Goal: Check status: Check status

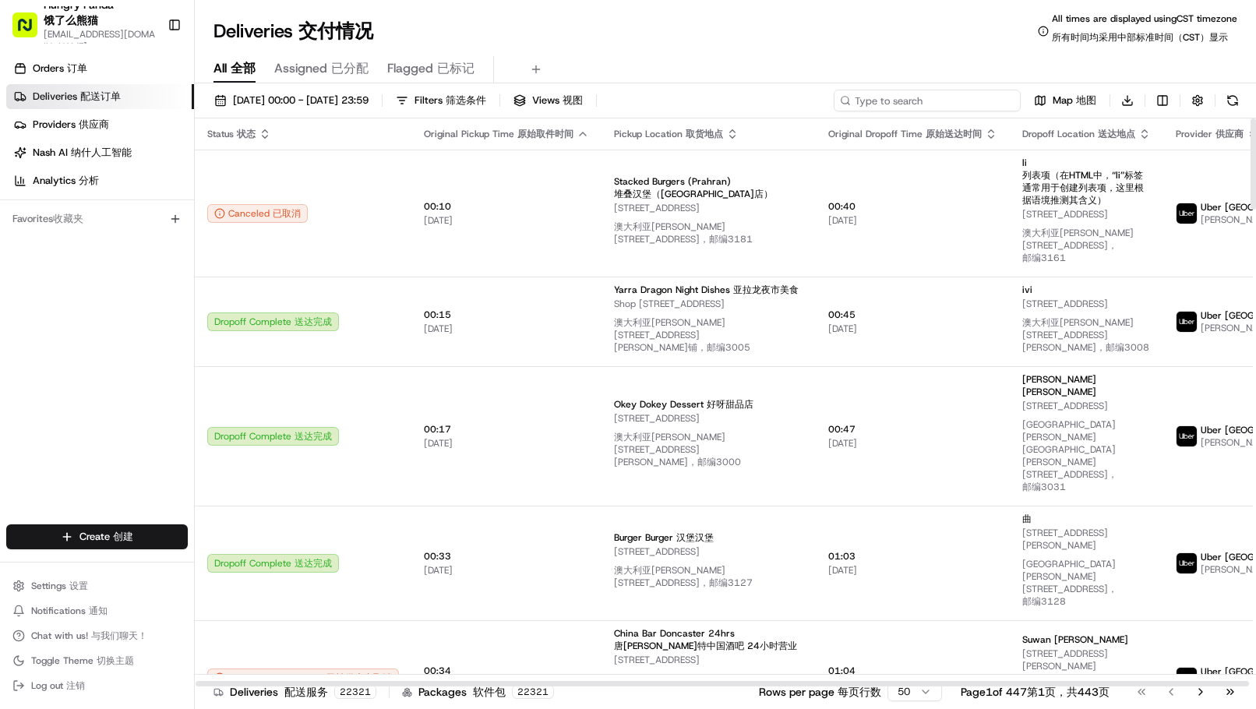
drag, startPoint x: 988, startPoint y: 95, endPoint x: 971, endPoint y: 95, distance: 16.4
click at [988, 95] on input at bounding box center [927, 101] width 187 height 22
paste input "1430545574903923"
type input "1430545574903923"
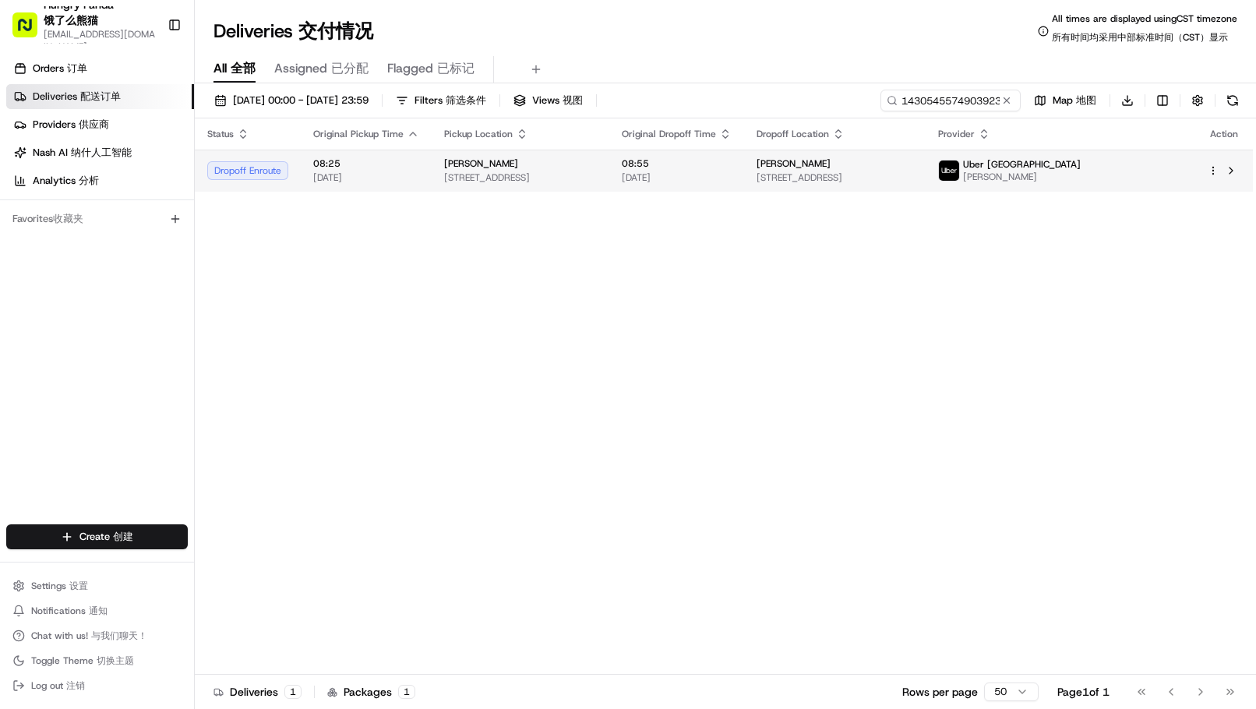
click at [732, 169] on span "08:55" at bounding box center [677, 163] width 110 height 12
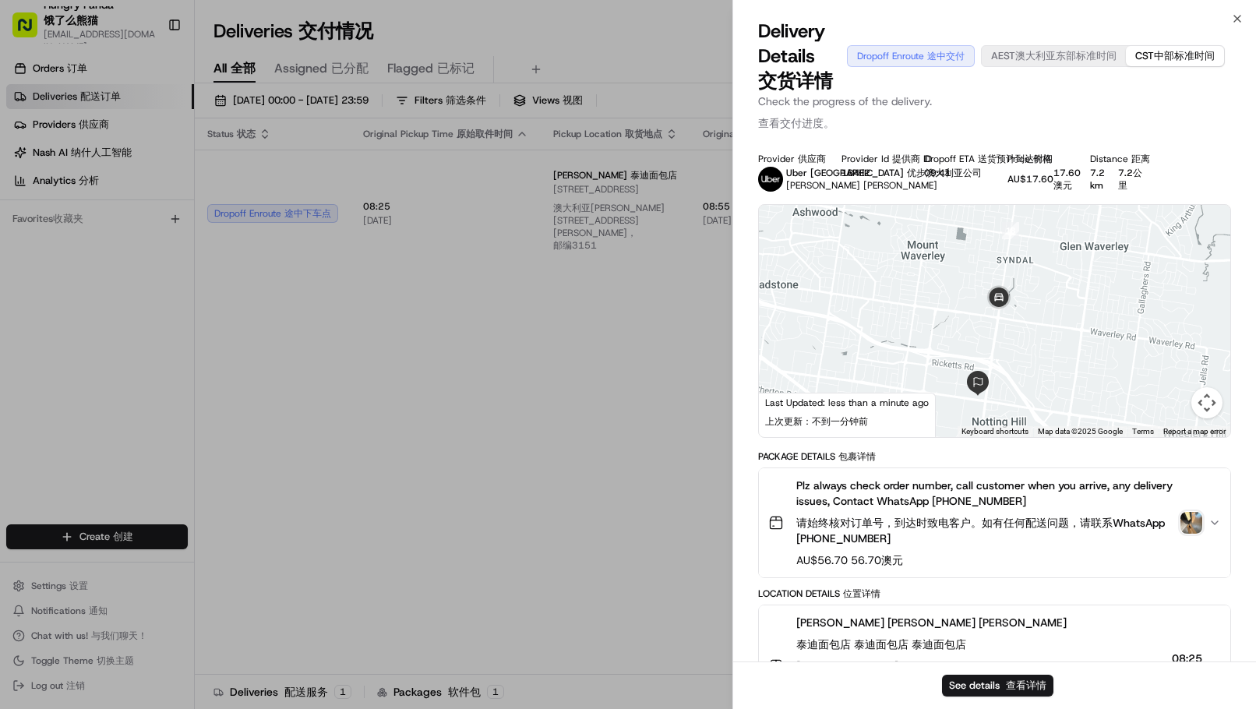
drag, startPoint x: 1041, startPoint y: 388, endPoint x: 1037, endPoint y: 310, distance: 78.1
click at [1037, 310] on div at bounding box center [995, 321] width 472 height 232
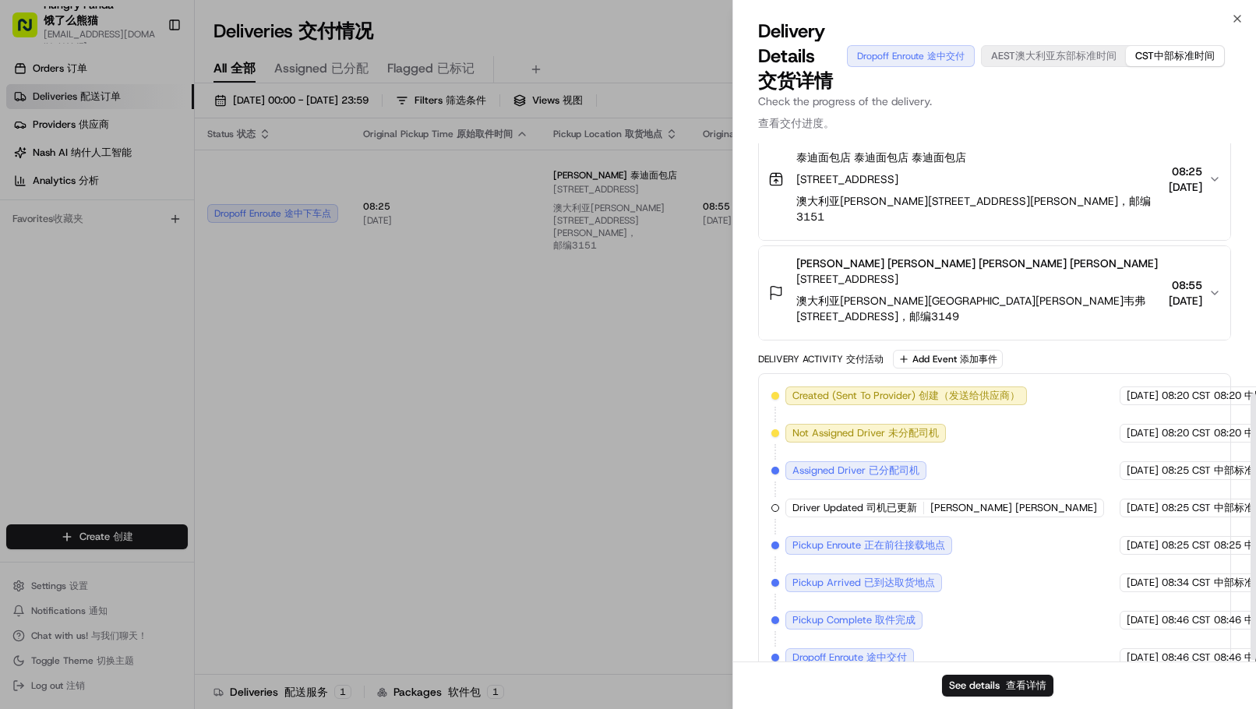
scroll to position [484, 0]
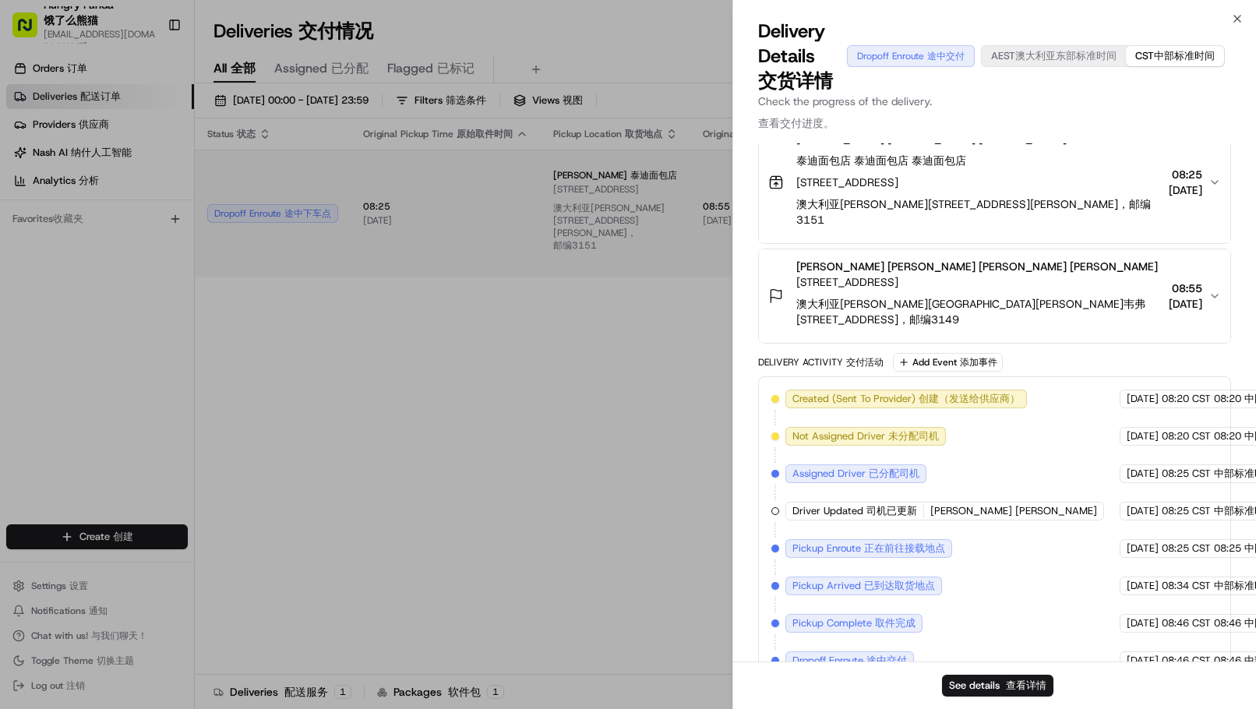
drag, startPoint x: 437, startPoint y: 435, endPoint x: 354, endPoint y: 239, distance: 213.4
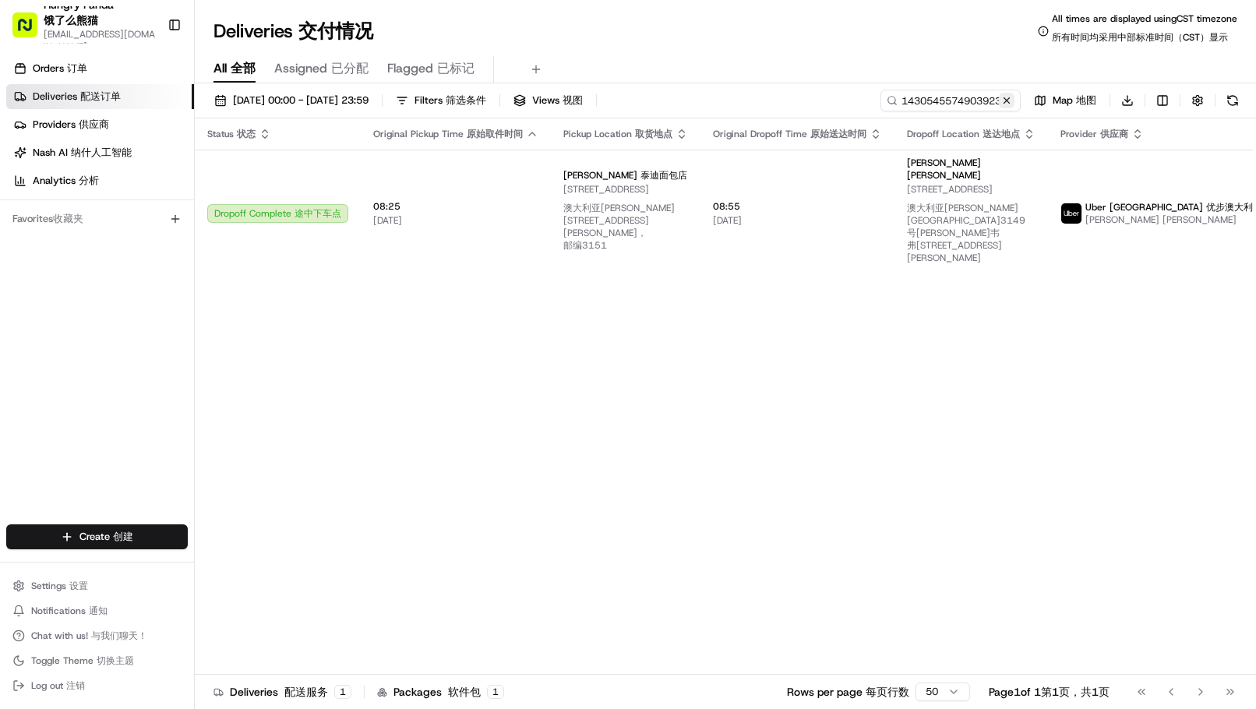
click at [1006, 101] on button at bounding box center [1007, 101] width 16 height 16
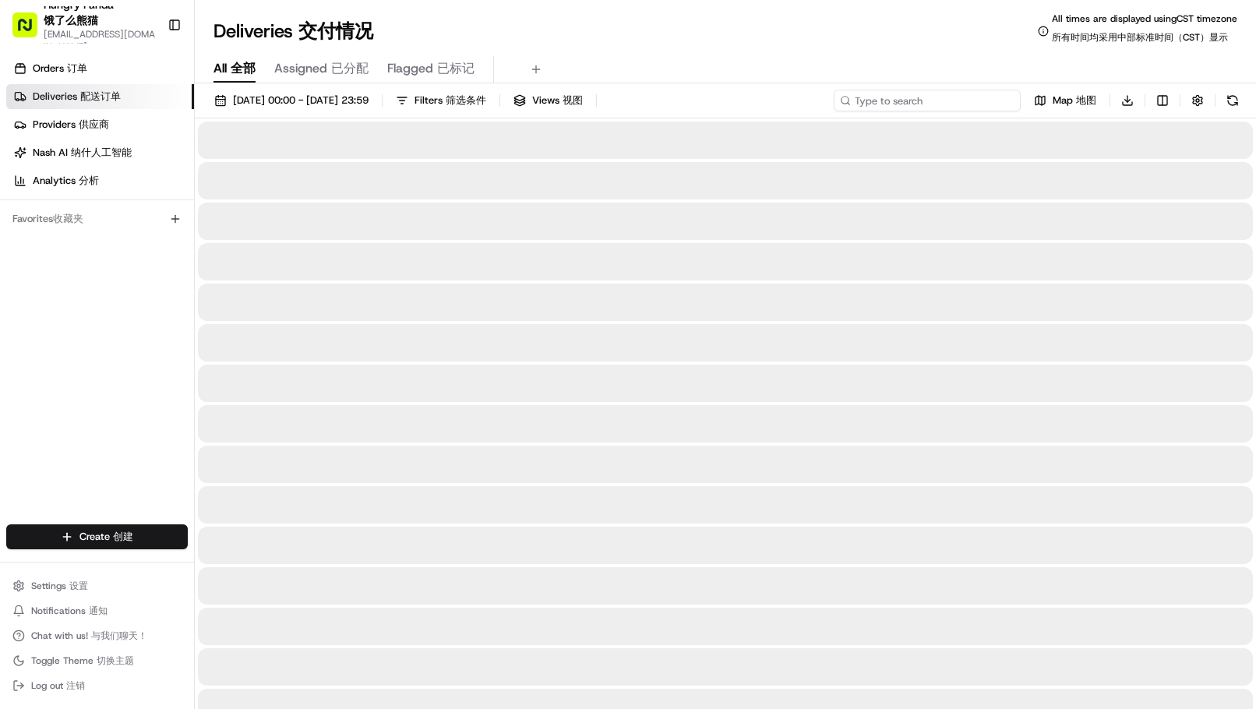
click at [958, 98] on input at bounding box center [927, 101] width 187 height 22
paste input "9821425645859712952040"
type input "9821425645859712952040"
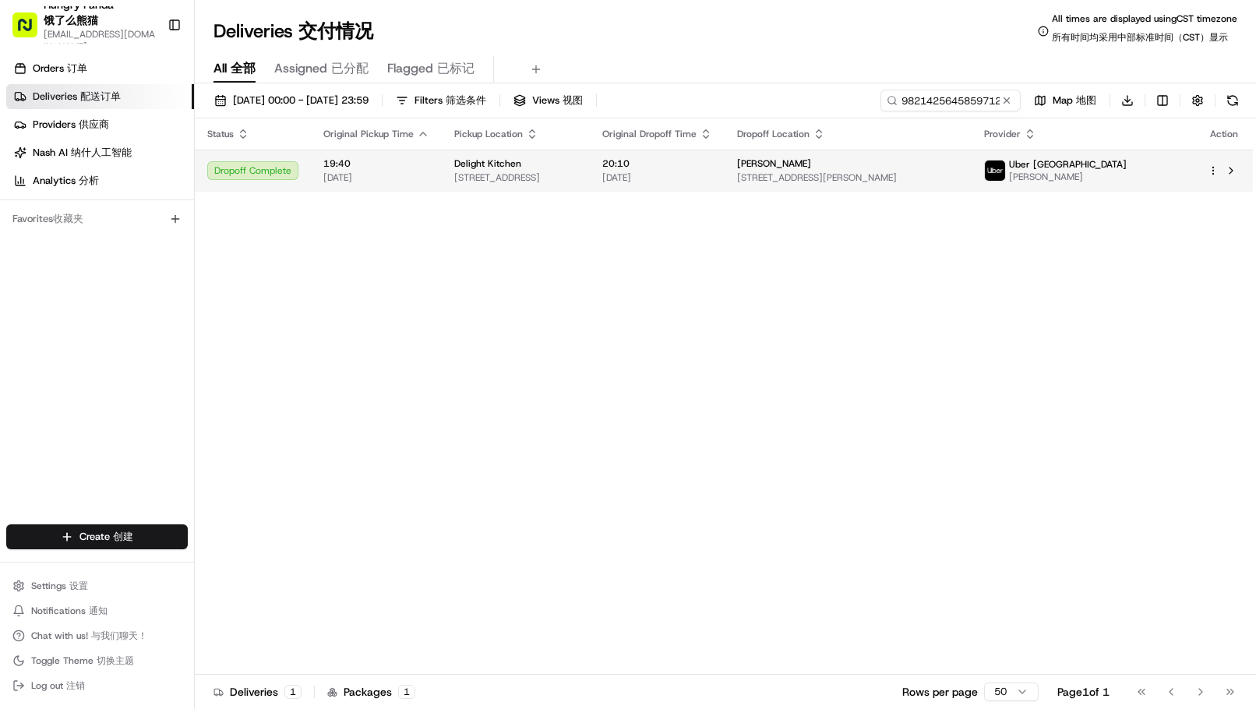
click at [725, 159] on td "20:10 [DATE]" at bounding box center [657, 171] width 135 height 42
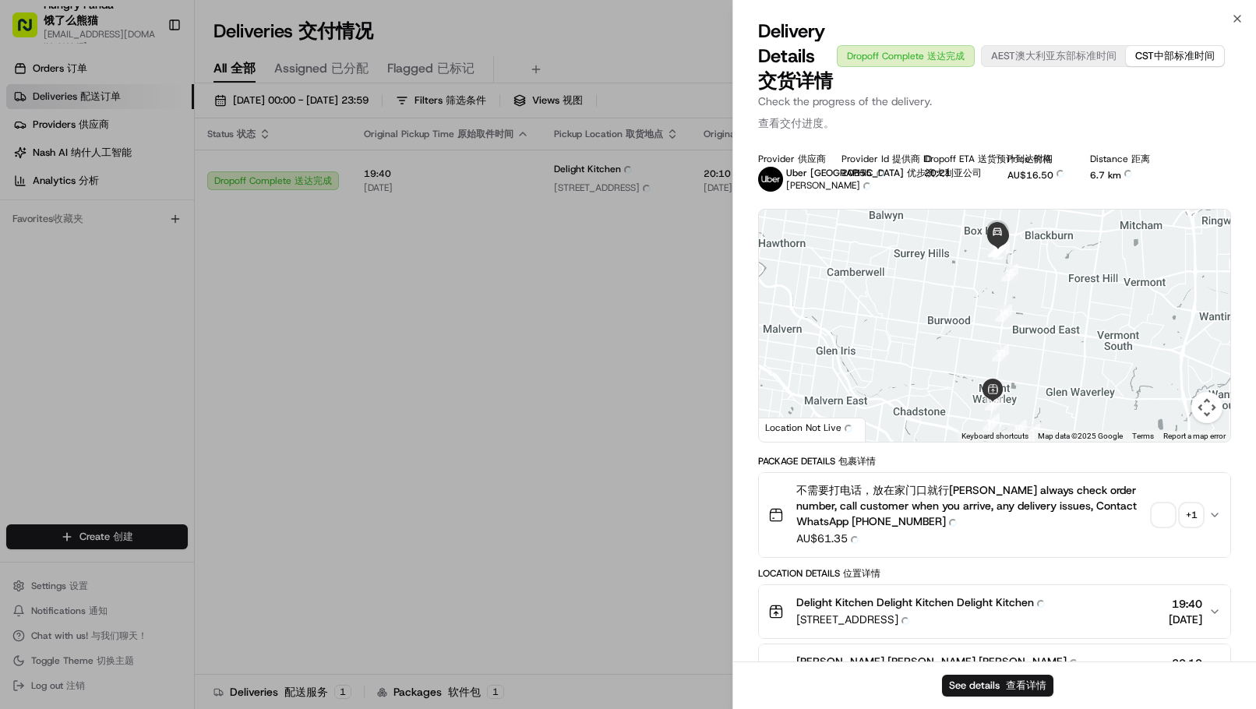
drag, startPoint x: 1158, startPoint y: 427, endPoint x: 1101, endPoint y: 422, distance: 57.9
click at [1161, 428] on div at bounding box center [995, 326] width 472 height 232
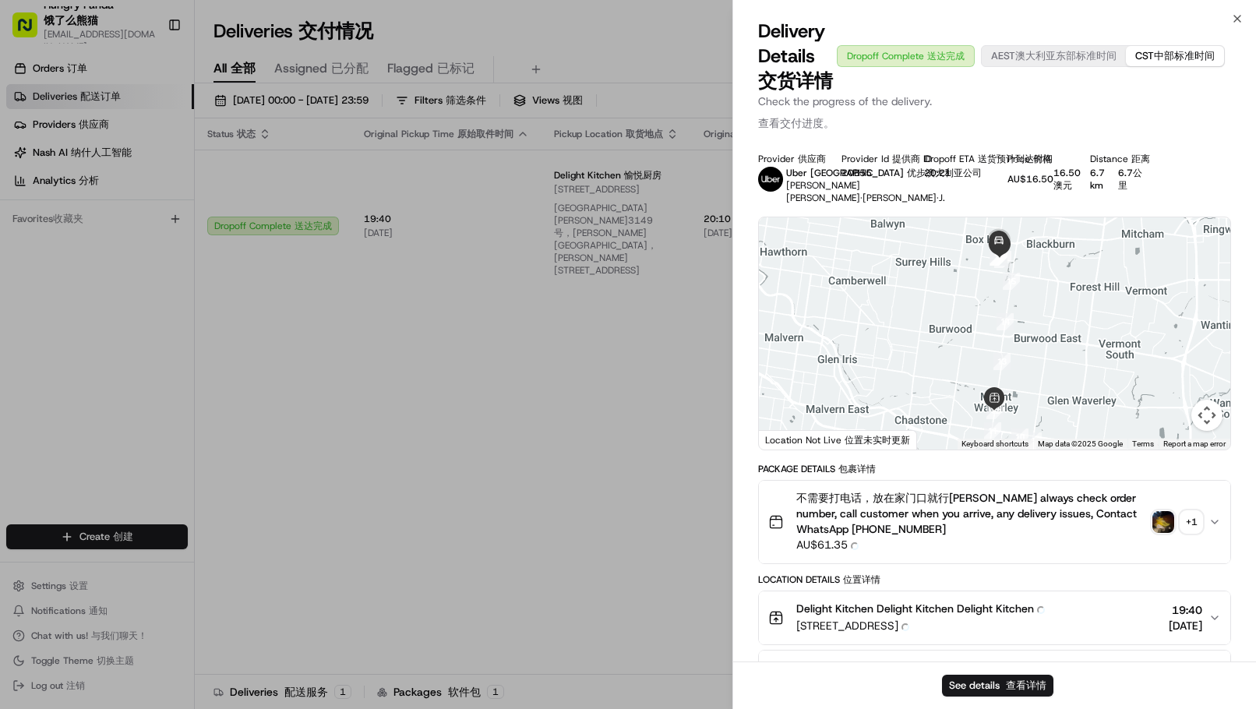
click at [1164, 528] on img "button" at bounding box center [1164, 522] width 22 height 22
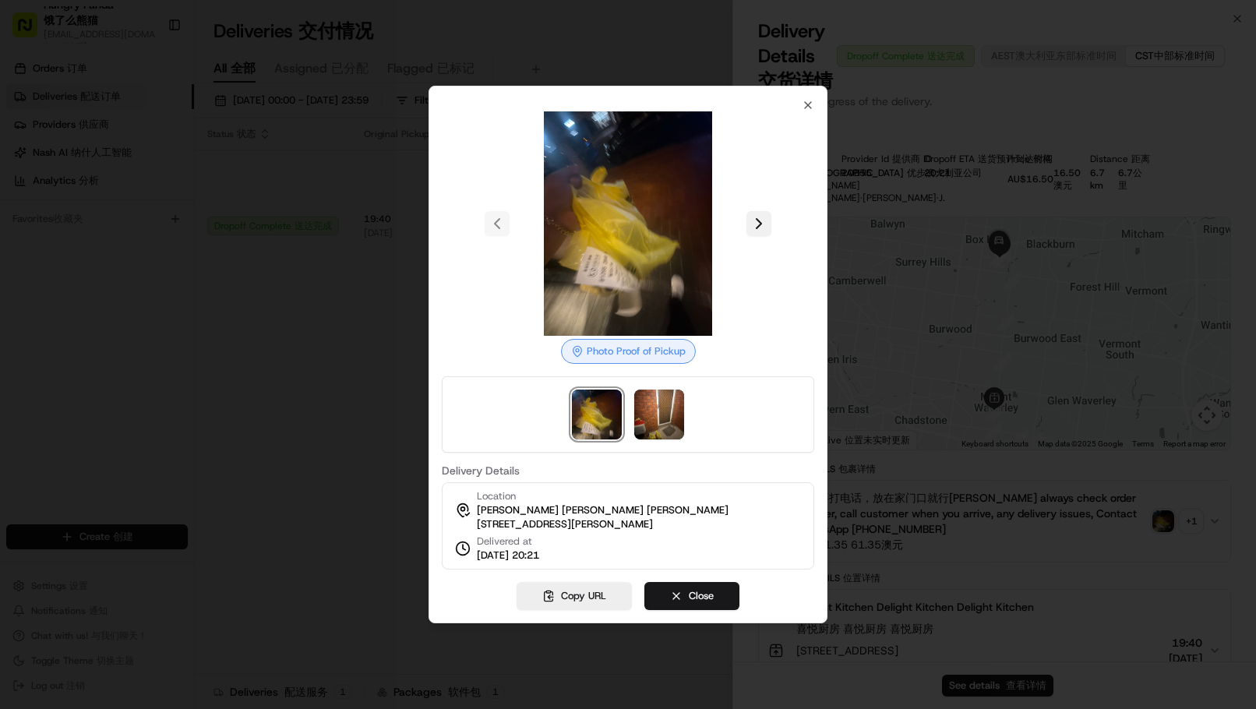
click at [769, 214] on button at bounding box center [759, 223] width 25 height 25
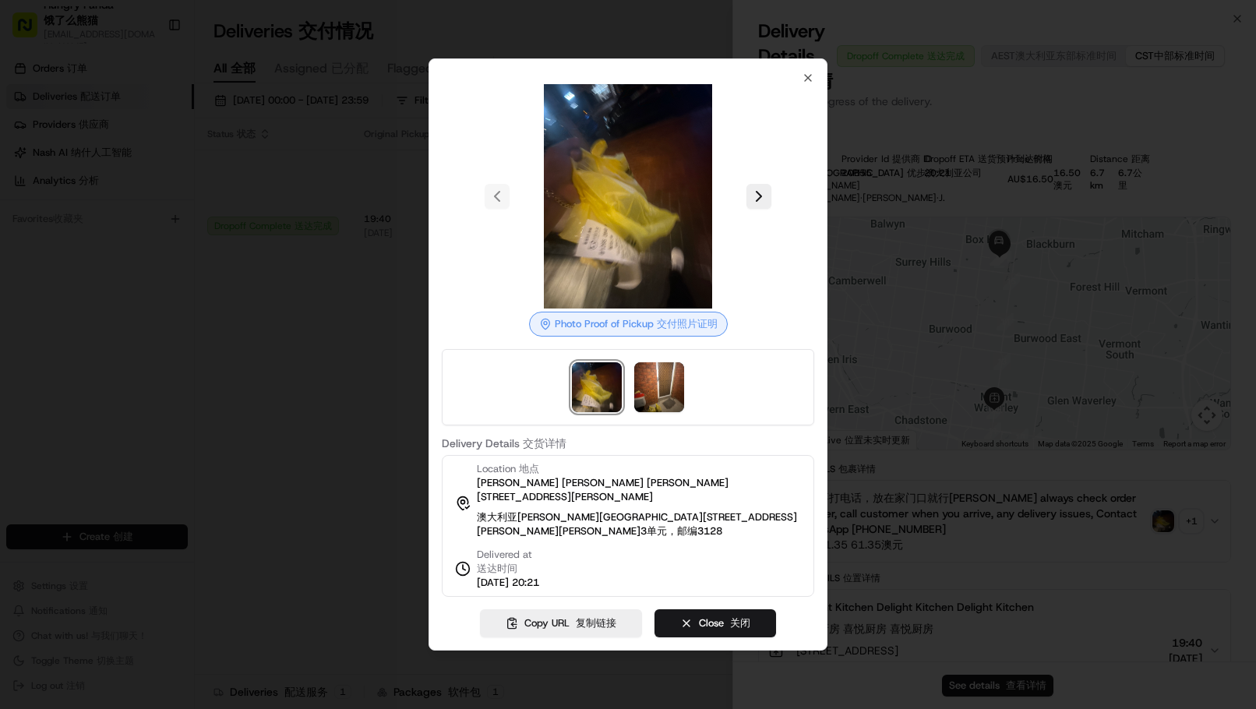
drag, startPoint x: 115, startPoint y: 327, endPoint x: 123, endPoint y: 304, distance: 24.6
click at [115, 327] on div at bounding box center [628, 354] width 1256 height 709
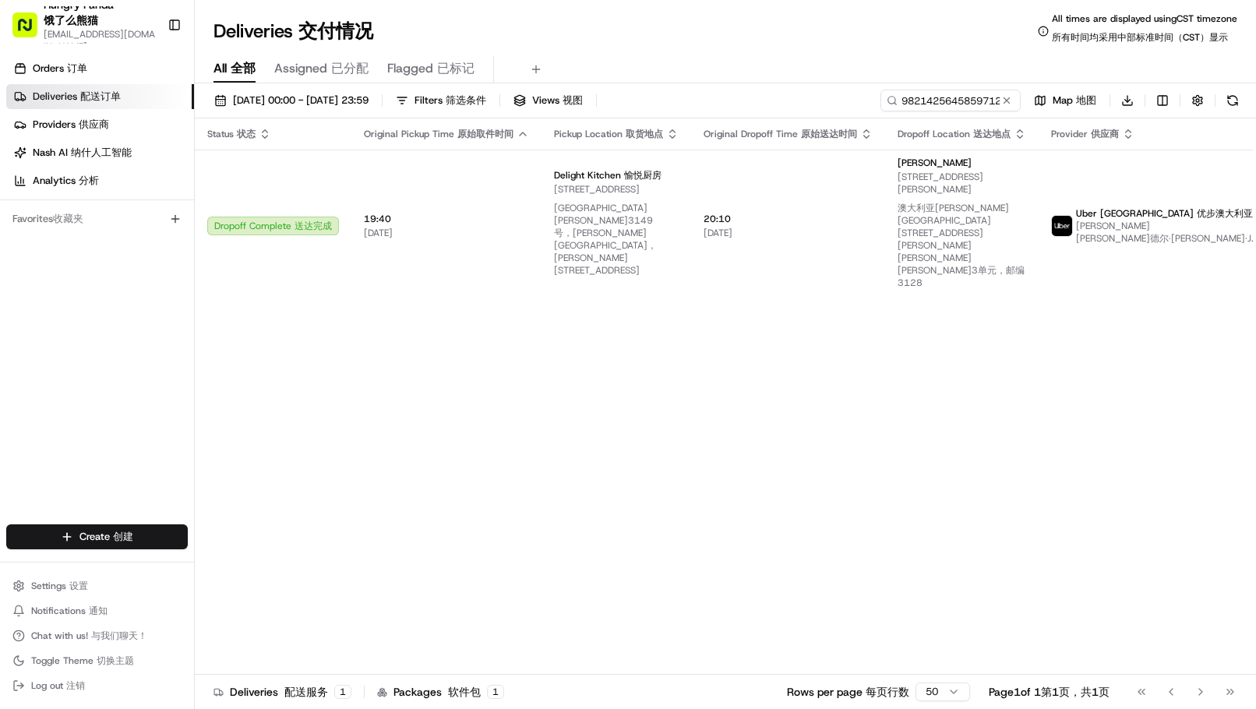
click at [1007, 89] on div "[DATE] 00:00 - [DATE] 23:59 Filters Filters 筛选条件 Views Views 视图 982142564585971…" at bounding box center [726, 403] width 1062 height 641
click at [1005, 94] on button at bounding box center [1007, 101] width 16 height 16
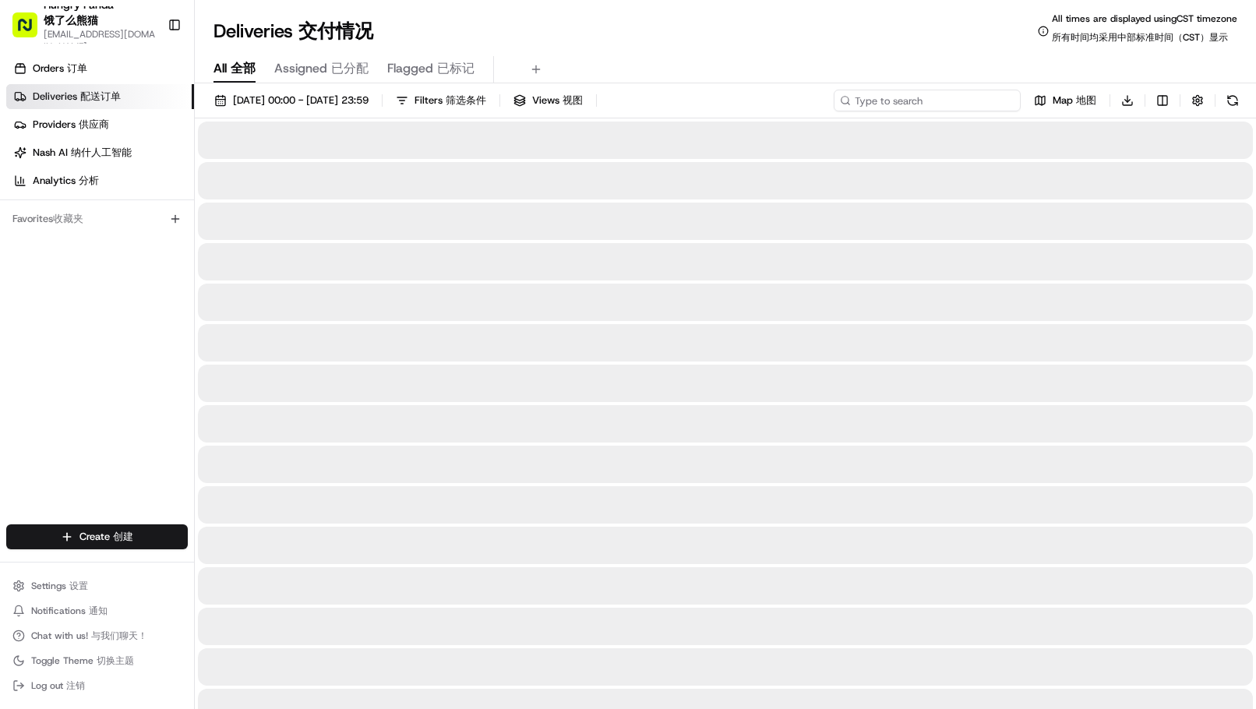
click at [938, 94] on input at bounding box center [927, 101] width 187 height 22
paste input "9173479545255750031812"
type input "9173479545255750031812"
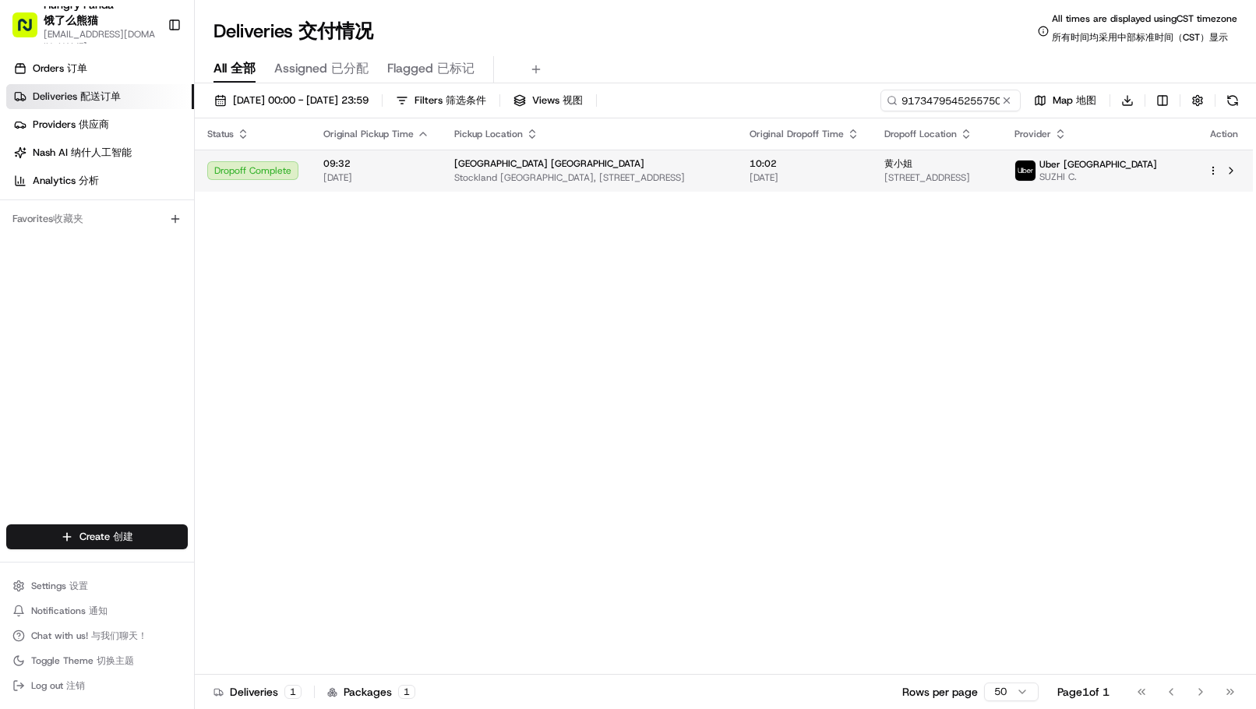
click at [843, 162] on span "10:02" at bounding box center [805, 163] width 110 height 12
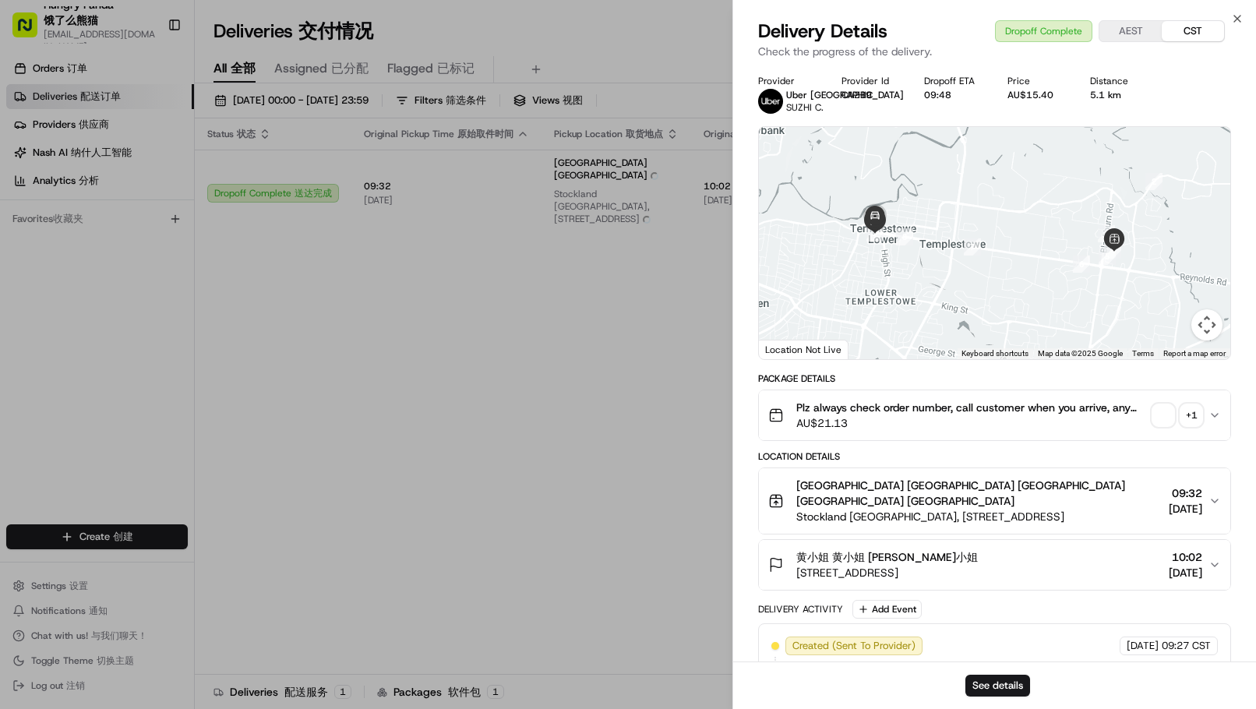
click at [1160, 427] on div "Plz always check order number, call customer when you arrive, any delivery issu…" at bounding box center [989, 415] width 440 height 31
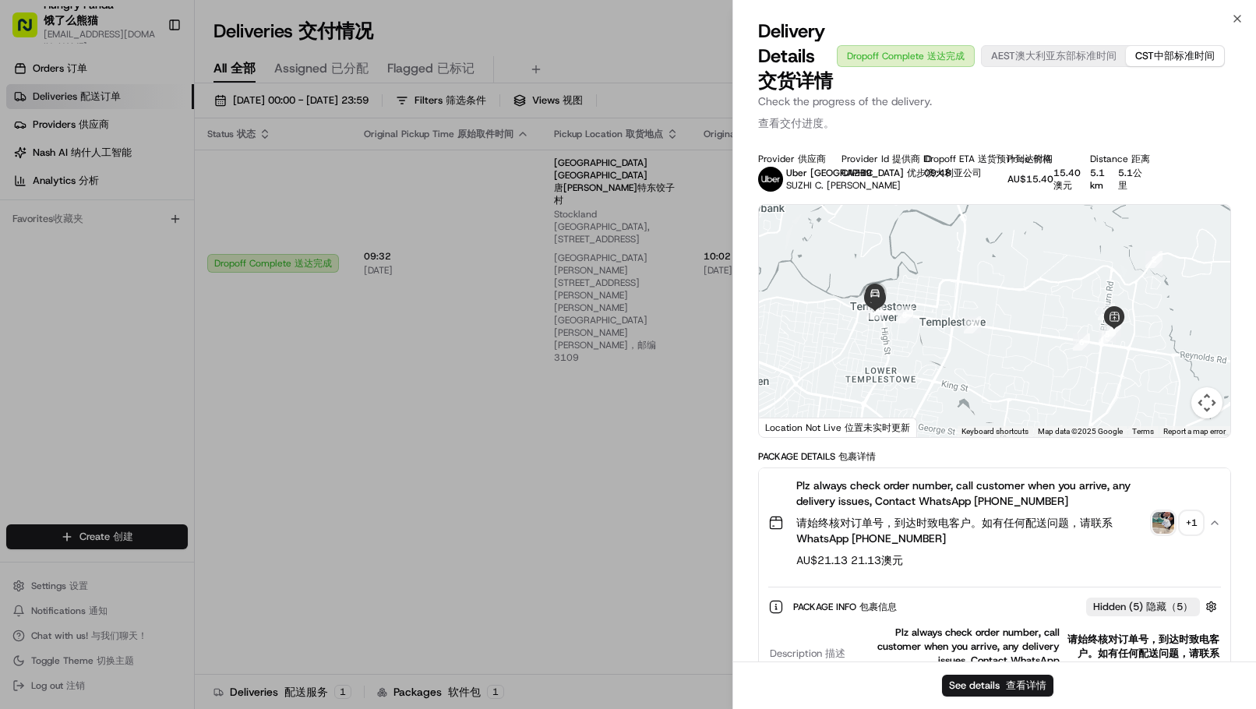
click at [1167, 531] on img "button" at bounding box center [1164, 523] width 22 height 22
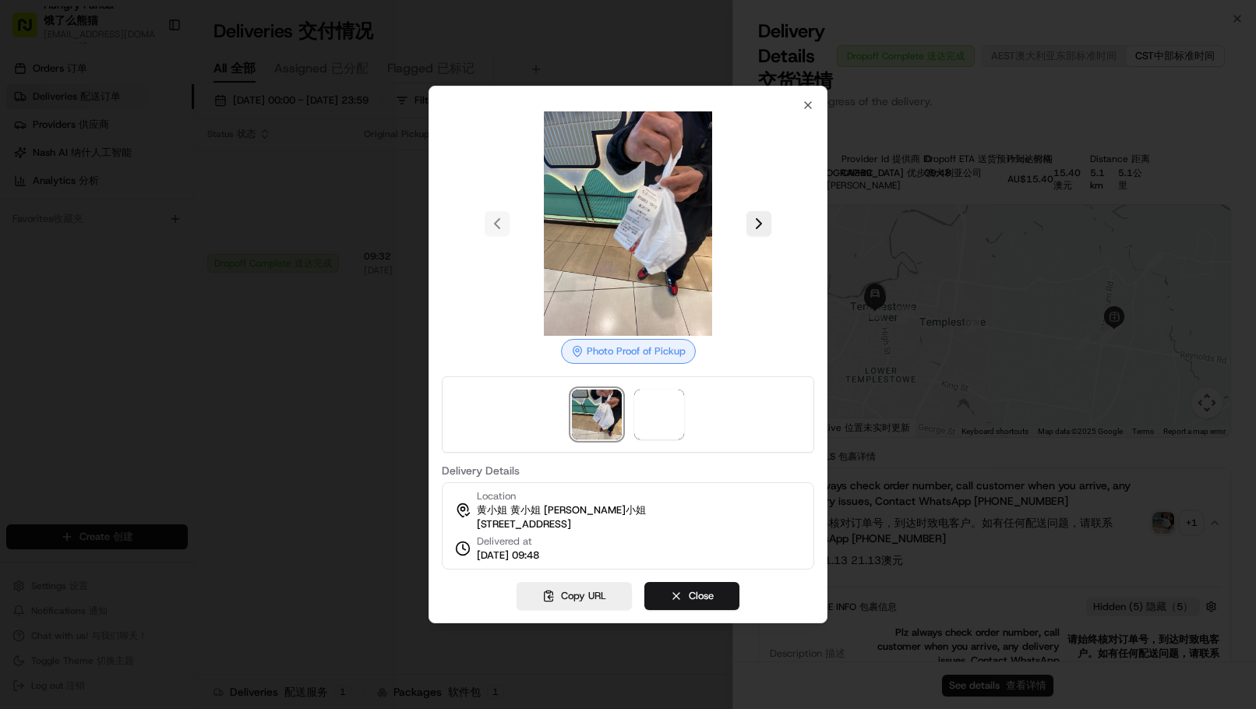
drag, startPoint x: 764, startPoint y: 215, endPoint x: 742, endPoint y: 259, distance: 48.8
click at [759, 220] on button at bounding box center [759, 223] width 25 height 25
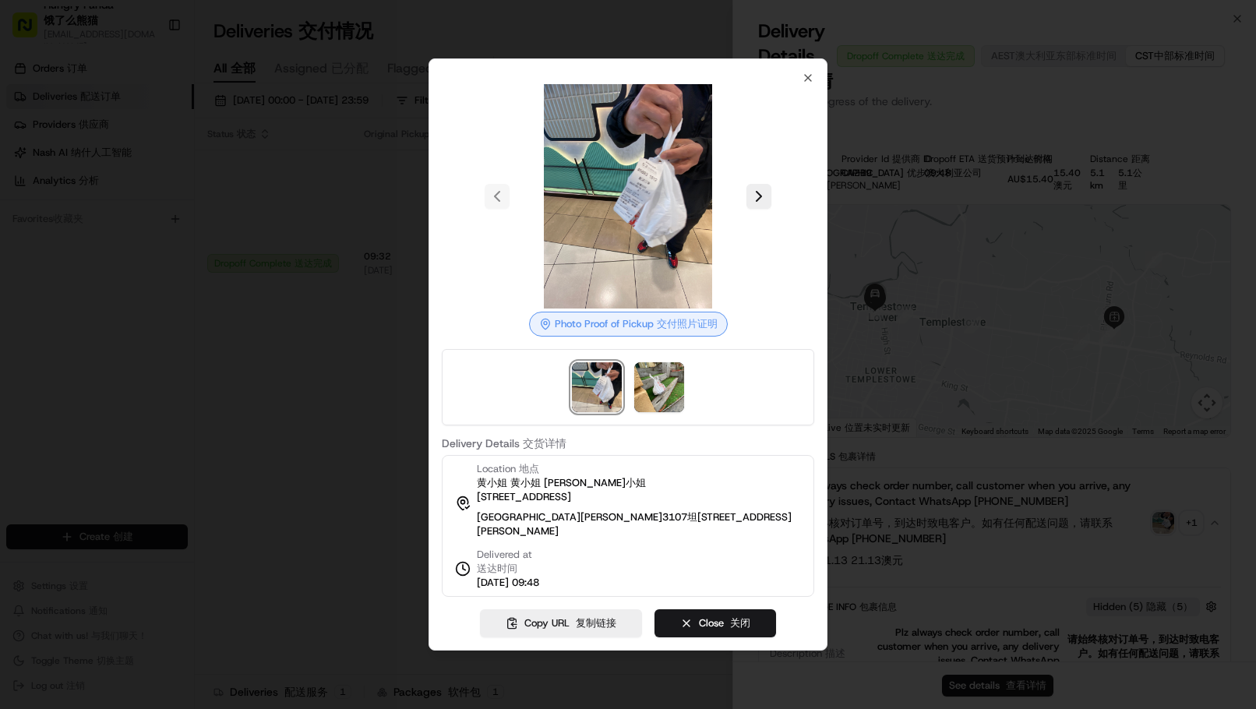
drag, startPoint x: 143, startPoint y: 353, endPoint x: 150, endPoint y: 244, distance: 109.3
click at [143, 345] on div at bounding box center [628, 354] width 1256 height 709
